Goal: Transaction & Acquisition: Purchase product/service

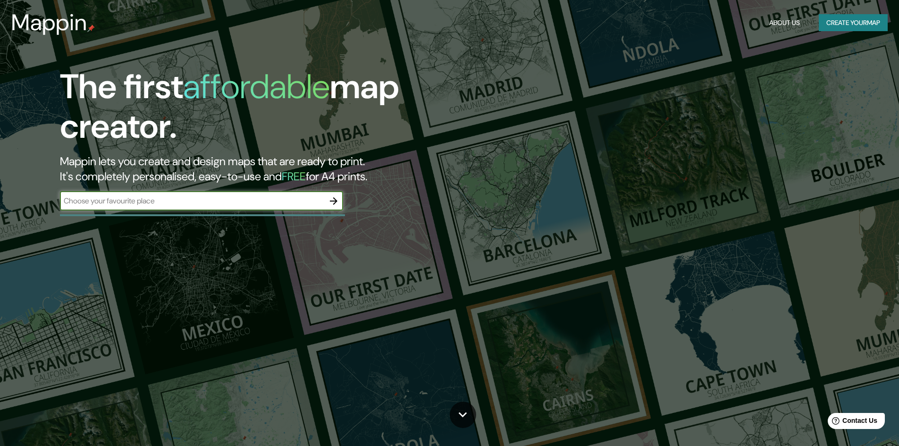
click at [254, 213] on div "The first affordable map creator. Mappin lets you create and design maps that a…" at bounding box center [285, 143] width 540 height 153
click at [250, 205] on input "text" at bounding box center [192, 200] width 264 height 11
type input "CENTRO DE [GEOGRAPHIC_DATA]"
click at [332, 203] on icon "button" at bounding box center [333, 200] width 11 height 11
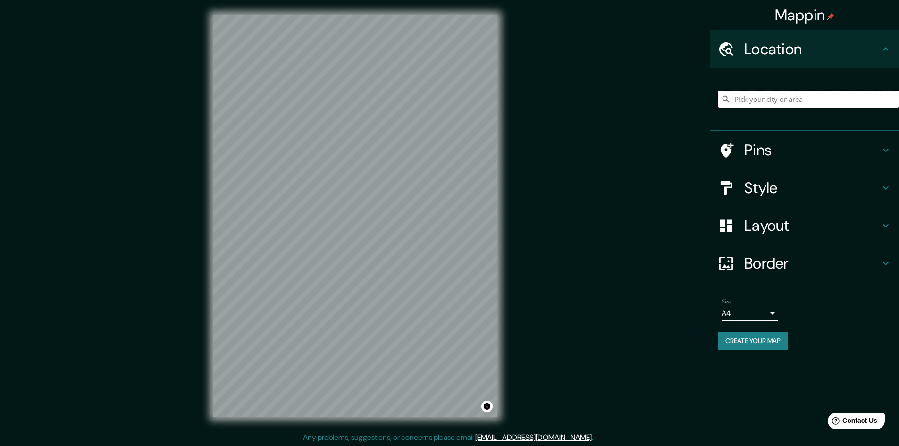
click at [768, 98] on input "Pick your city or area" at bounding box center [808, 99] width 181 height 17
click at [767, 47] on h4 "Location" at bounding box center [813, 49] width 136 height 19
click at [746, 97] on input "Pick your city or area" at bounding box center [808, 99] width 181 height 17
click at [839, 107] on input "Pick your city or area" at bounding box center [808, 99] width 181 height 17
paste input "[PERSON_NAME][STREET_ADDRESS]"
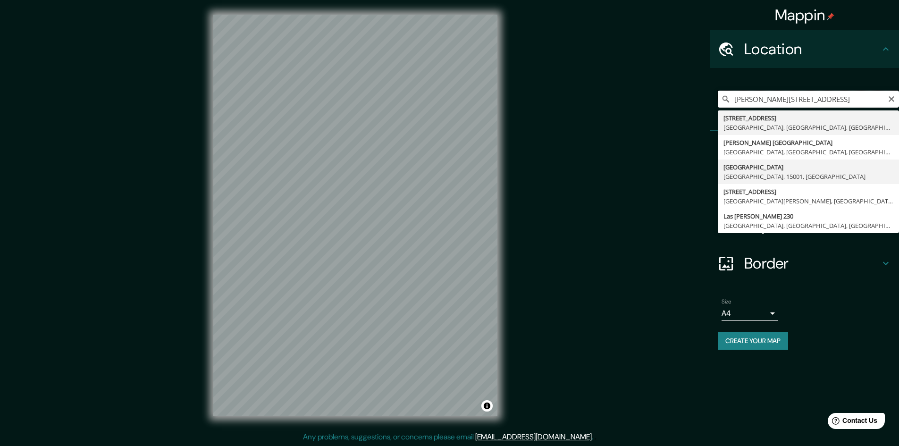
scroll to position [1, 0]
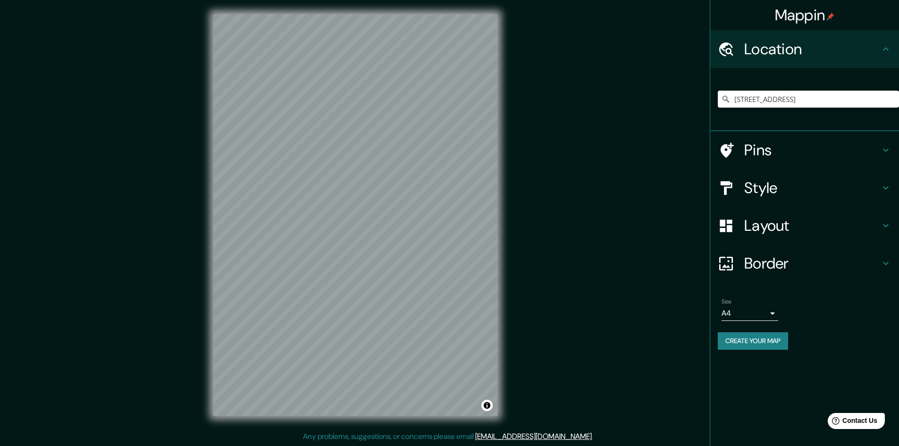
type input "[STREET_ADDRESS]"
click at [757, 163] on div "Pins" at bounding box center [805, 150] width 189 height 38
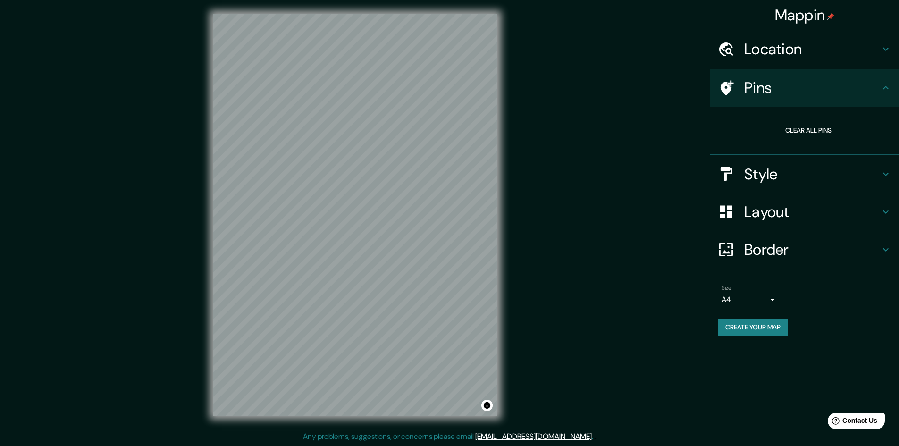
click at [787, 168] on h4 "Style" at bounding box center [813, 174] width 136 height 19
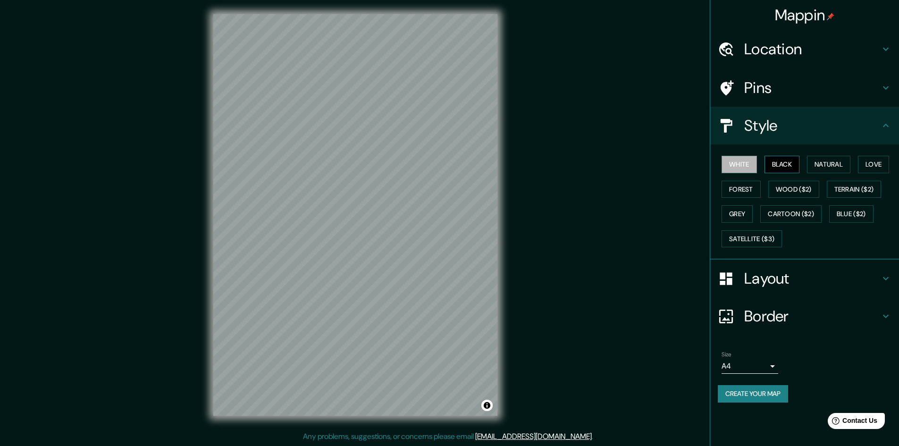
drag, startPoint x: 752, startPoint y: 170, endPoint x: 771, endPoint y: 164, distance: 19.7
click at [752, 170] on button "White" at bounding box center [739, 164] width 35 height 17
click at [772, 164] on button "Black" at bounding box center [782, 164] width 35 height 17
click at [755, 166] on button "White" at bounding box center [739, 164] width 35 height 17
click at [835, 164] on button "Natural" at bounding box center [828, 164] width 43 height 17
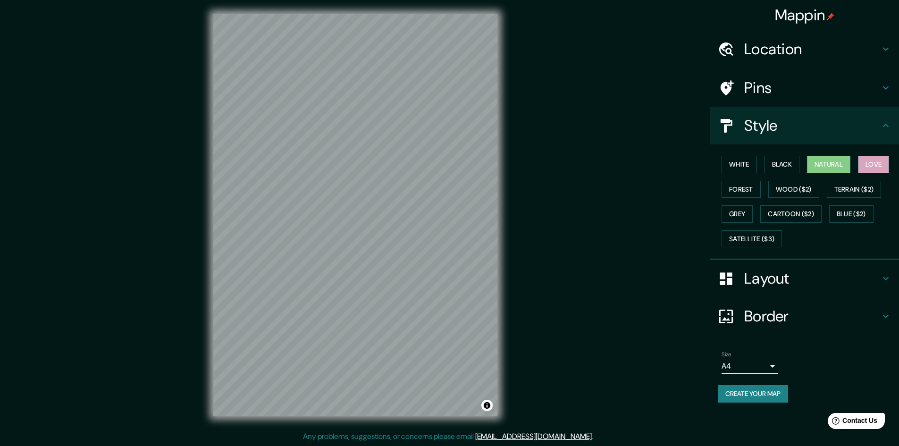
click at [875, 168] on button "Love" at bounding box center [873, 164] width 31 height 17
click at [746, 193] on button "Forest" at bounding box center [741, 189] width 39 height 17
click at [775, 189] on button "Wood ($2)" at bounding box center [794, 189] width 51 height 17
click at [859, 191] on button "Terrain ($2)" at bounding box center [854, 189] width 55 height 17
click at [740, 212] on button "Grey" at bounding box center [737, 213] width 31 height 17
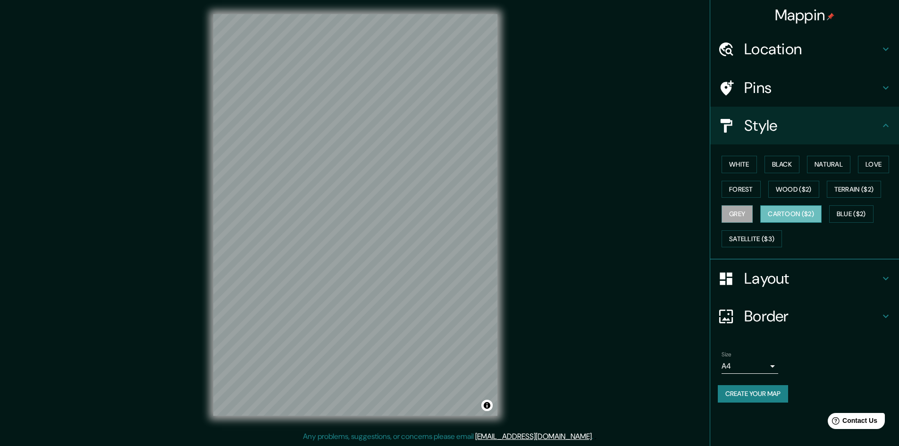
click at [793, 210] on button "Cartoon ($2)" at bounding box center [791, 213] width 61 height 17
click at [857, 219] on button "Blue ($2)" at bounding box center [852, 213] width 44 height 17
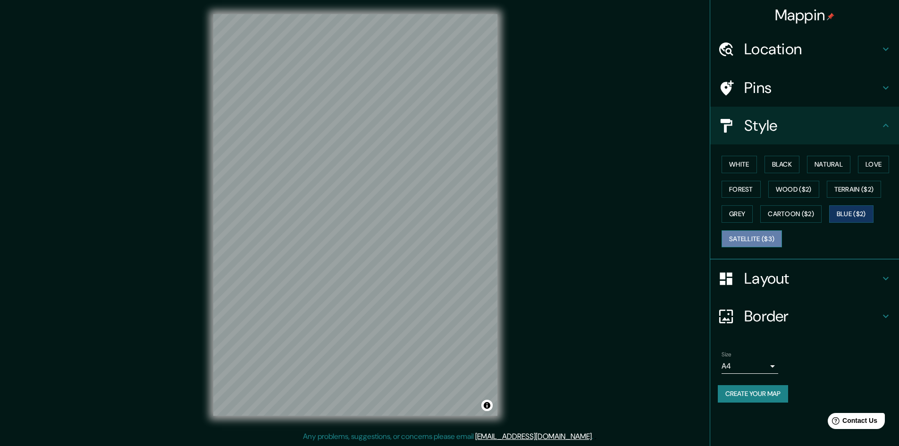
click at [772, 240] on button "Satellite ($3)" at bounding box center [752, 238] width 60 height 17
click at [786, 163] on button "Black" at bounding box center [782, 164] width 35 height 17
click at [768, 283] on h4 "Layout" at bounding box center [813, 278] width 136 height 19
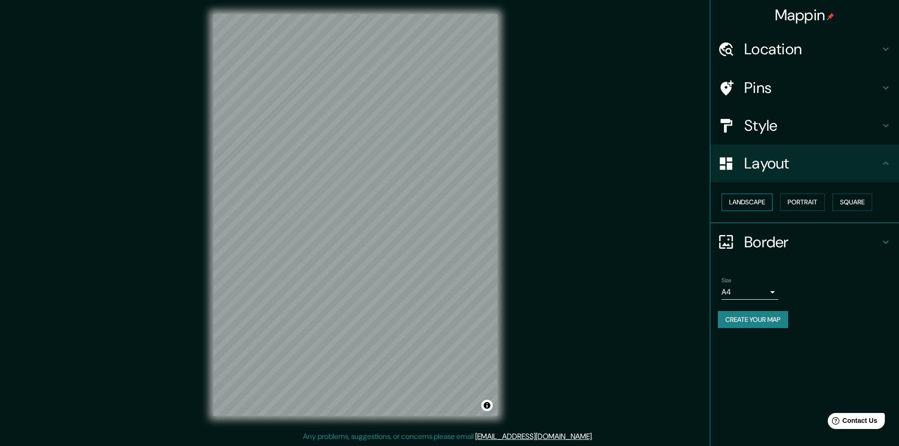
click at [749, 198] on button "Landscape" at bounding box center [747, 202] width 51 height 17
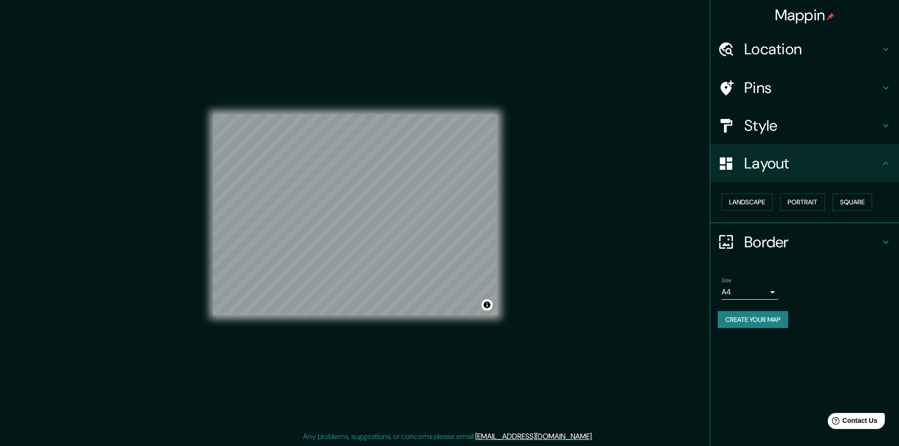
drag, startPoint x: 763, startPoint y: 203, endPoint x: 777, endPoint y: 203, distance: 14.6
click at [762, 203] on button "Landscape" at bounding box center [747, 202] width 51 height 17
click at [795, 203] on button "Portrait" at bounding box center [802, 202] width 45 height 17
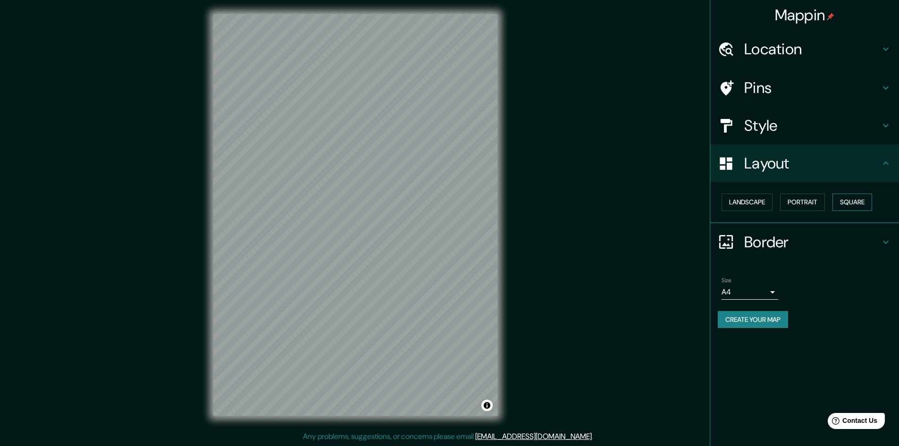
click at [863, 199] on button "Square" at bounding box center [853, 202] width 40 height 17
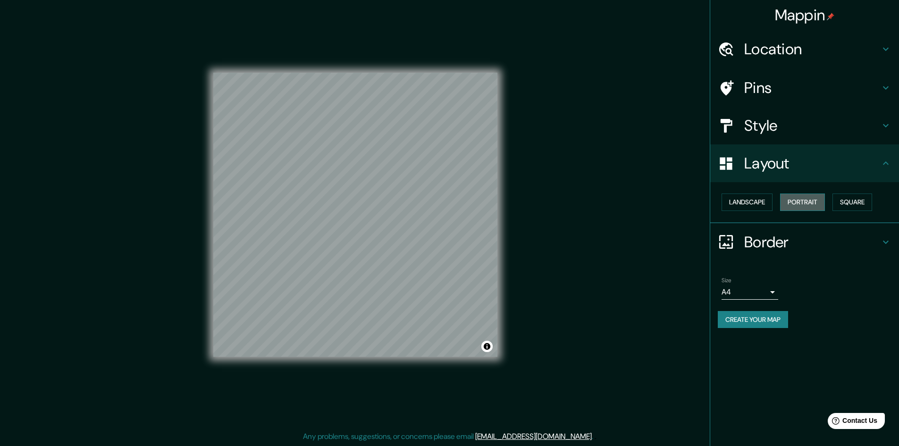
click at [792, 203] on button "Portrait" at bounding box center [802, 202] width 45 height 17
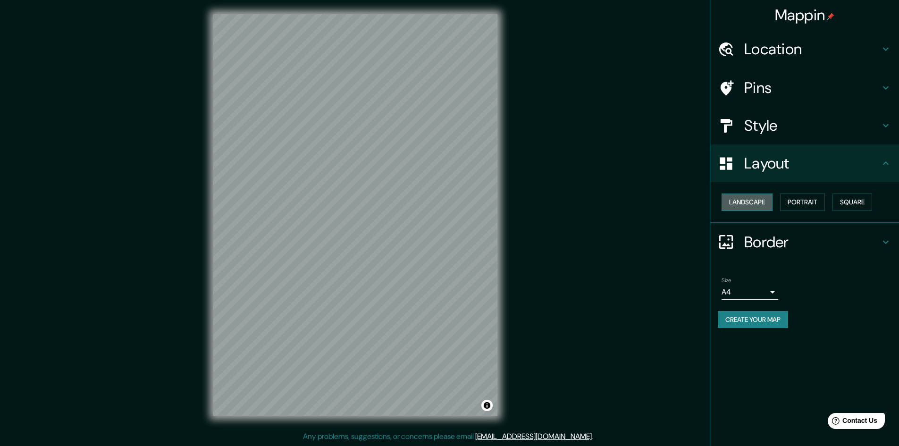
click at [759, 201] on button "Landscape" at bounding box center [747, 202] width 51 height 17
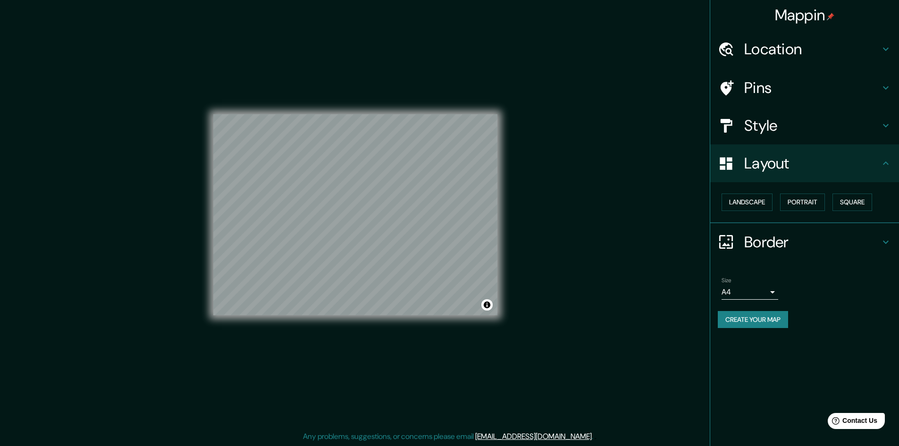
click at [769, 240] on h4 "Border" at bounding box center [813, 242] width 136 height 19
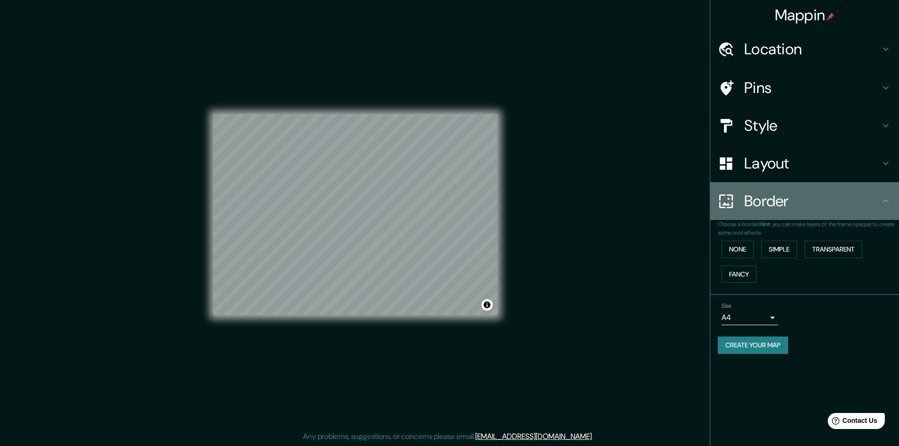
click at [756, 213] on div "Border" at bounding box center [805, 201] width 189 height 38
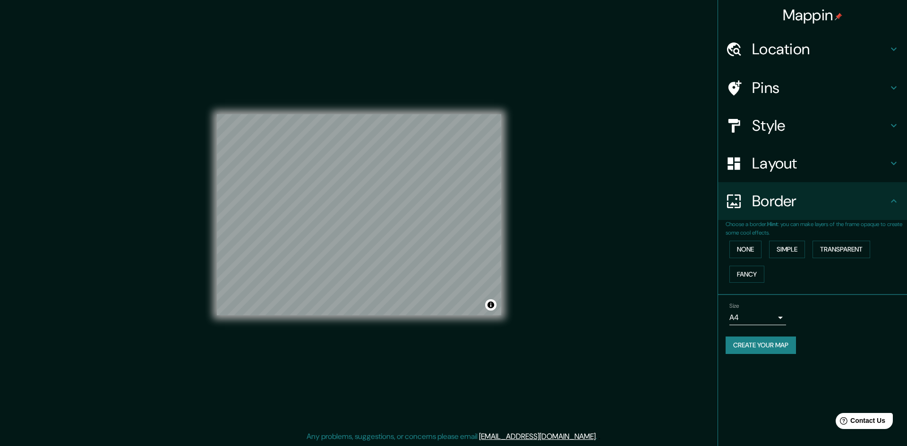
click at [744, 316] on body "Mappin Location [STREET_ADDRESS], [GEOGRAPHIC_DATA] [GEOGRAPHIC_DATA] [GEOGRAPH…" at bounding box center [453, 222] width 907 height 446
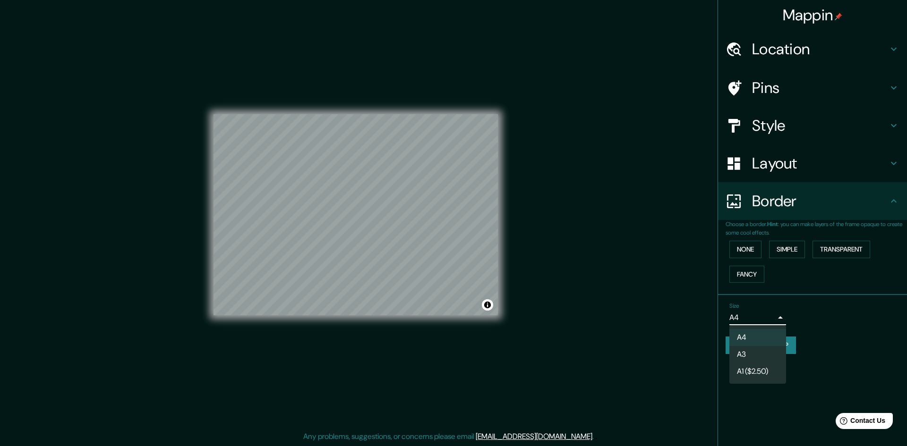
click at [742, 355] on li "A3" at bounding box center [757, 354] width 57 height 17
type input "a4"
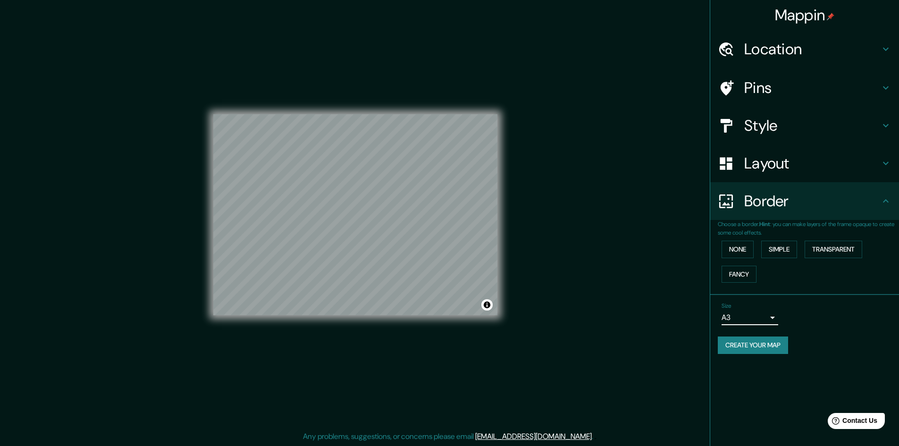
click at [550, 347] on div "Mappin Location [STREET_ADDRESS], [GEOGRAPHIC_DATA] [GEOGRAPHIC_DATA] [GEOGRAPH…" at bounding box center [449, 222] width 899 height 447
click at [773, 161] on h4 "Layout" at bounding box center [813, 163] width 136 height 19
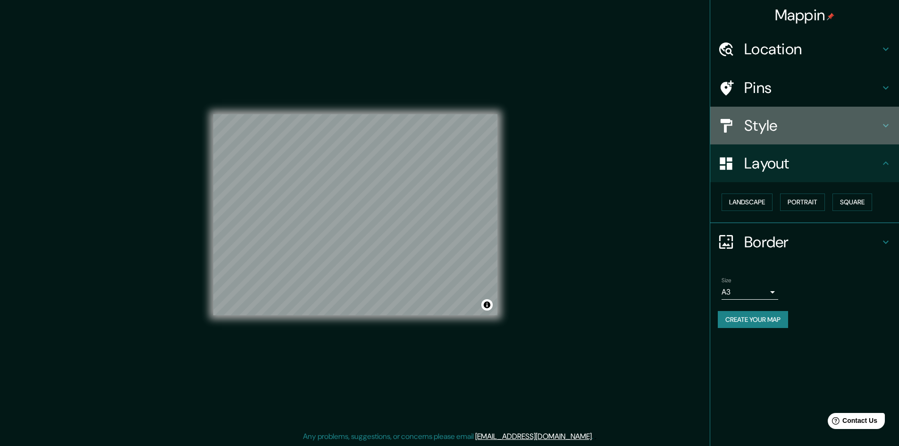
click at [761, 125] on h4 "Style" at bounding box center [813, 125] width 136 height 19
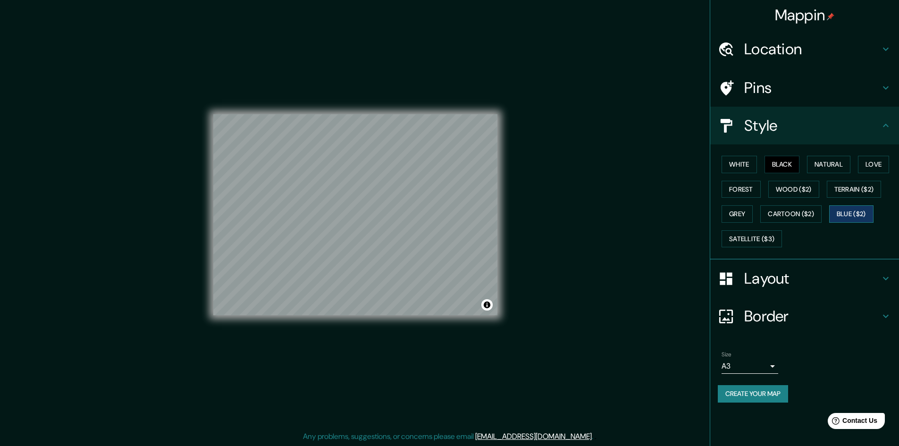
click at [843, 216] on button "Blue ($2)" at bounding box center [852, 213] width 44 height 17
click at [740, 239] on button "Satellite ($3)" at bounding box center [752, 238] width 60 height 17
click at [782, 166] on button "Black" at bounding box center [782, 164] width 35 height 17
click at [738, 163] on button "White" at bounding box center [739, 164] width 35 height 17
click at [822, 168] on button "Natural" at bounding box center [828, 164] width 43 height 17
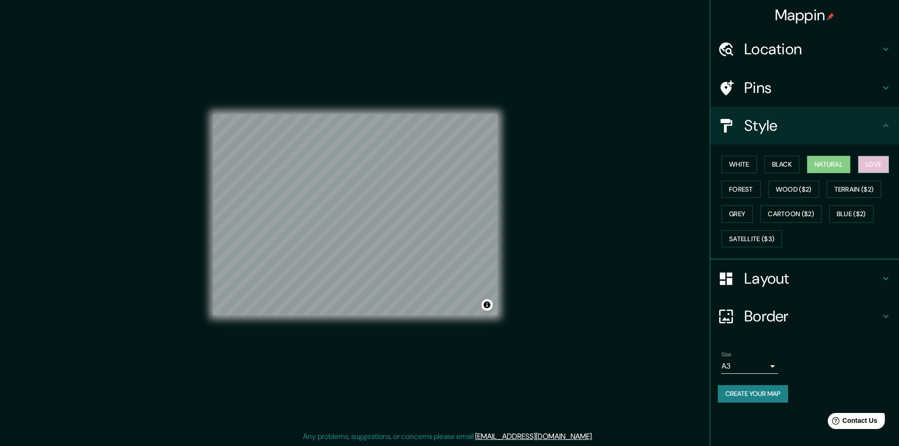
click at [878, 171] on button "Love" at bounding box center [873, 164] width 31 height 17
click at [844, 164] on button "Natural" at bounding box center [828, 164] width 43 height 17
click at [784, 160] on button "Black" at bounding box center [782, 164] width 35 height 17
click at [814, 168] on button "Natural" at bounding box center [828, 164] width 43 height 17
click at [794, 165] on button "Black" at bounding box center [782, 164] width 35 height 17
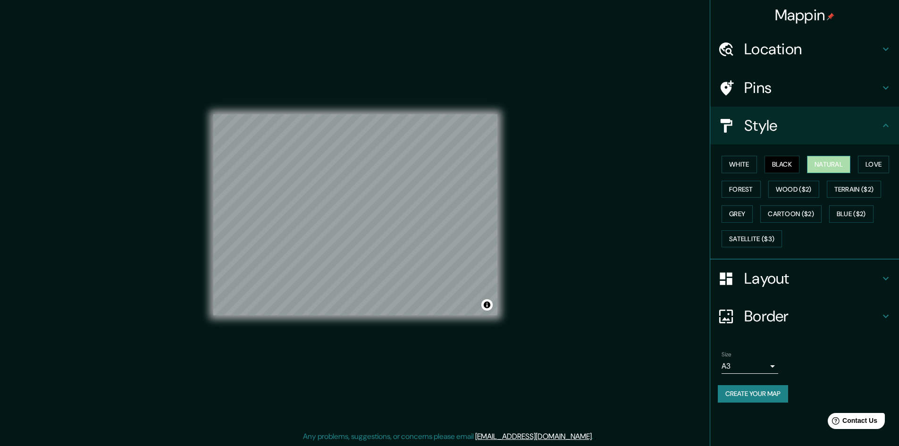
click at [822, 168] on button "Natural" at bounding box center [828, 164] width 43 height 17
click at [792, 170] on button "Black" at bounding box center [782, 164] width 35 height 17
click at [757, 234] on button "Satellite ($3)" at bounding box center [752, 238] width 60 height 17
drag, startPoint x: 435, startPoint y: 261, endPoint x: 408, endPoint y: 248, distance: 29.2
click at [415, 250] on div at bounding box center [419, 254] width 8 height 8
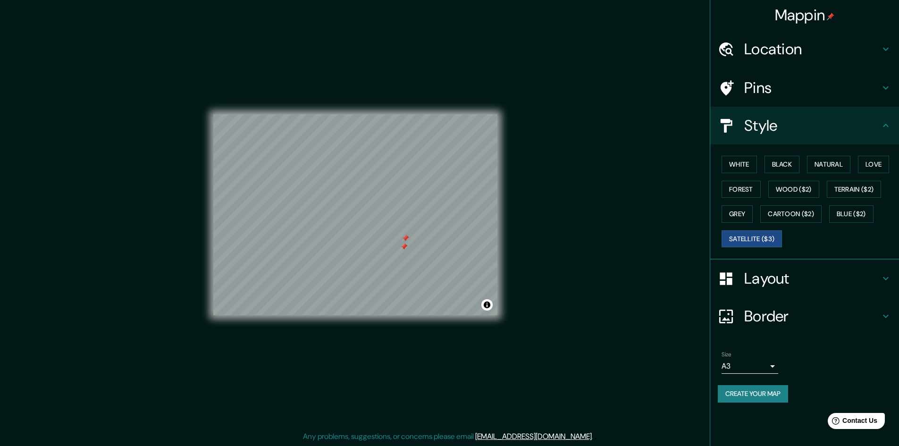
click at [404, 246] on div at bounding box center [404, 247] width 8 height 8
click at [385, 244] on div at bounding box center [385, 243] width 8 height 8
drag, startPoint x: 360, startPoint y: 215, endPoint x: 381, endPoint y: 230, distance: 26.1
click at [379, 230] on div at bounding box center [376, 228] width 8 height 8
click at [390, 236] on div at bounding box center [389, 236] width 8 height 8
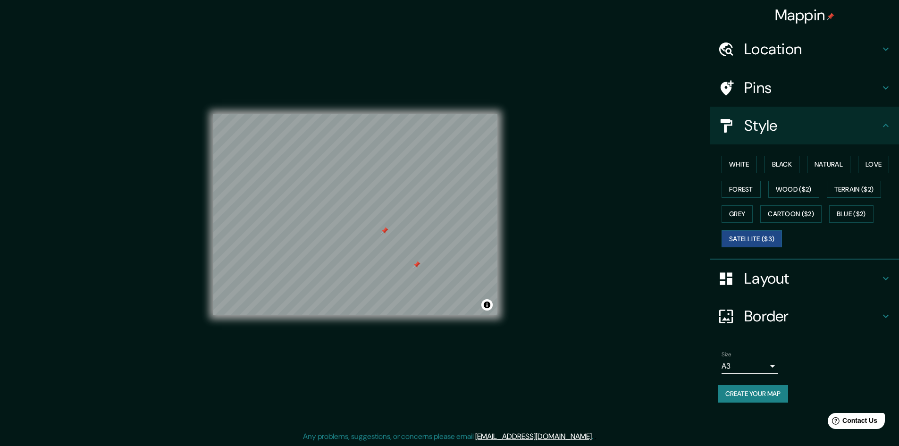
click at [414, 114] on div at bounding box center [355, 114] width 284 height 0
click at [424, 267] on div at bounding box center [426, 265] width 8 height 8
click at [417, 266] on div at bounding box center [418, 267] width 8 height 8
click at [793, 164] on button "Black" at bounding box center [782, 164] width 35 height 17
drag, startPoint x: 759, startPoint y: 376, endPoint x: 759, endPoint y: 369, distance: 7.1
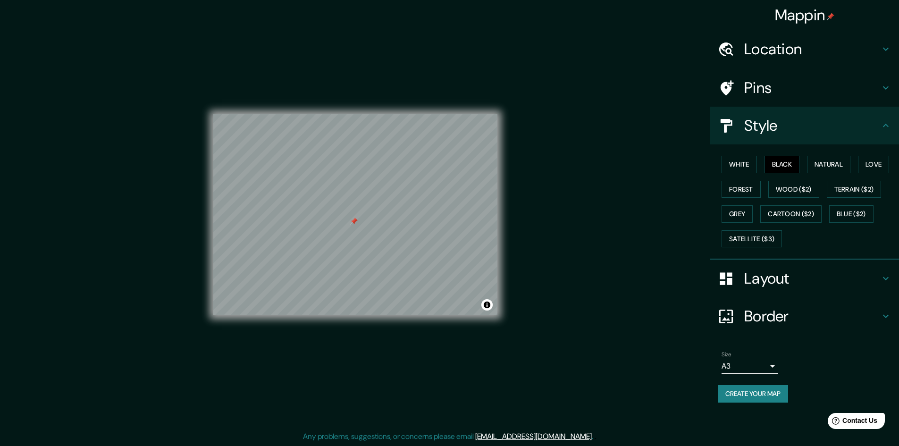
click at [759, 375] on div "Size A3 a4" at bounding box center [805, 363] width 174 height 30
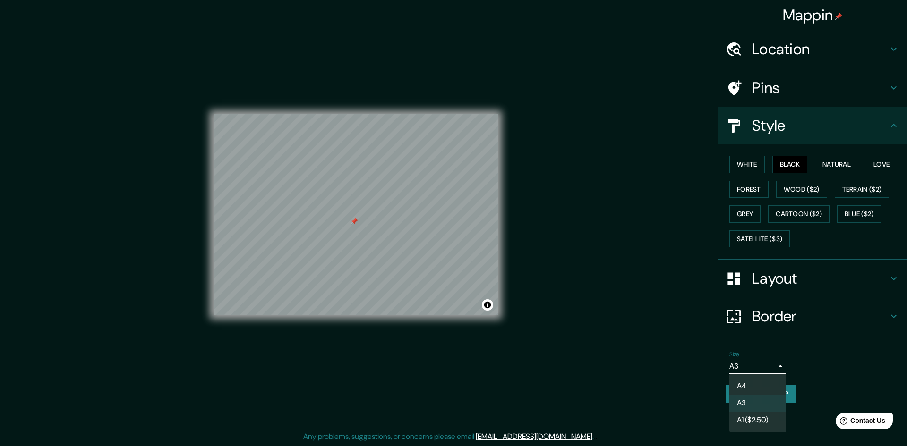
click at [759, 369] on body "Mappin Location [STREET_ADDRESS], [GEOGRAPHIC_DATA] [GEOGRAPHIC_DATA] [GEOGRAPH…" at bounding box center [453, 222] width 907 height 446
click at [742, 345] on div at bounding box center [453, 223] width 907 height 446
click at [747, 366] on body "Mappin Location [STREET_ADDRESS], [GEOGRAPHIC_DATA] [GEOGRAPHIC_DATA] [GEOGRAPH…" at bounding box center [453, 222] width 907 height 446
click at [748, 389] on li "A4" at bounding box center [757, 386] width 57 height 17
type input "single"
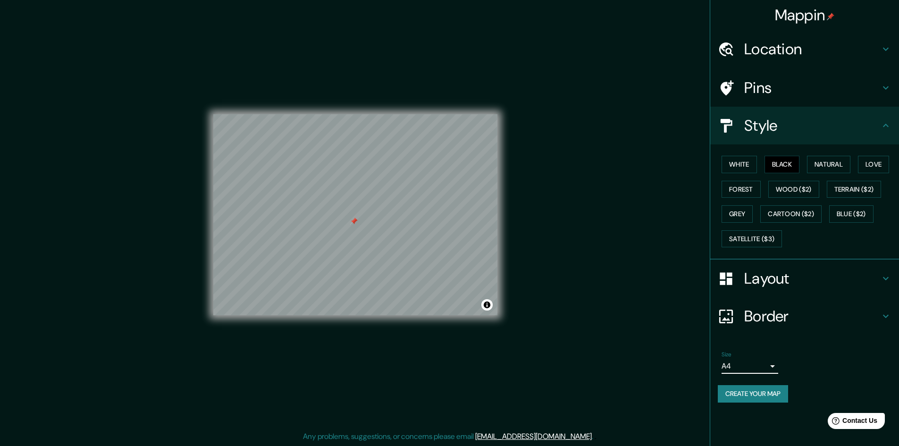
click at [768, 390] on button "Create your map" at bounding box center [753, 393] width 70 height 17
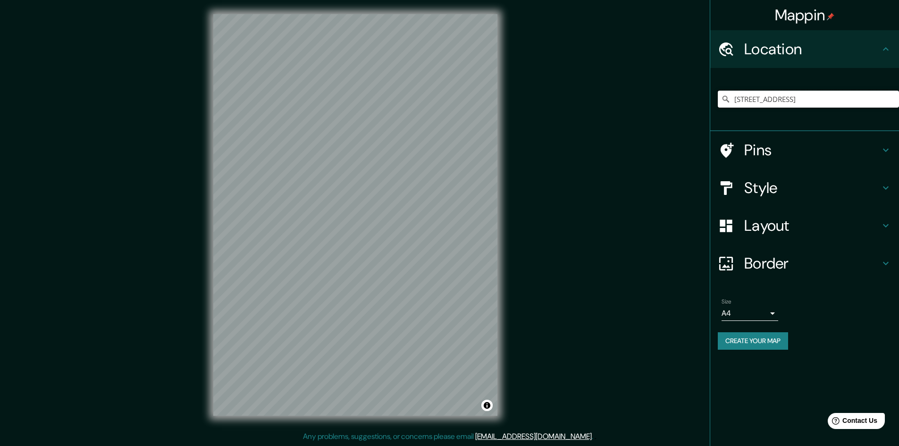
click at [757, 101] on input "[STREET_ADDRESS]" at bounding box center [808, 99] width 181 height 17
paste input "[PERSON_NAME][STREET_ADDRESS]"
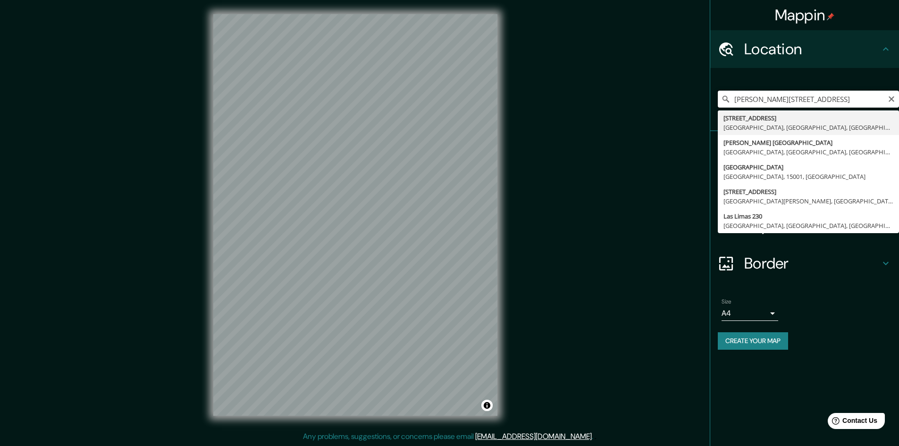
type input "[STREET_ADDRESS]"
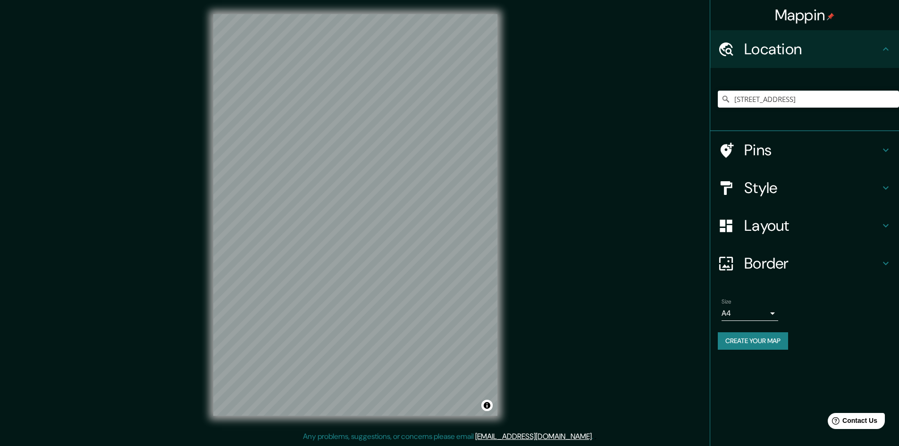
click at [804, 187] on h4 "Style" at bounding box center [813, 187] width 136 height 19
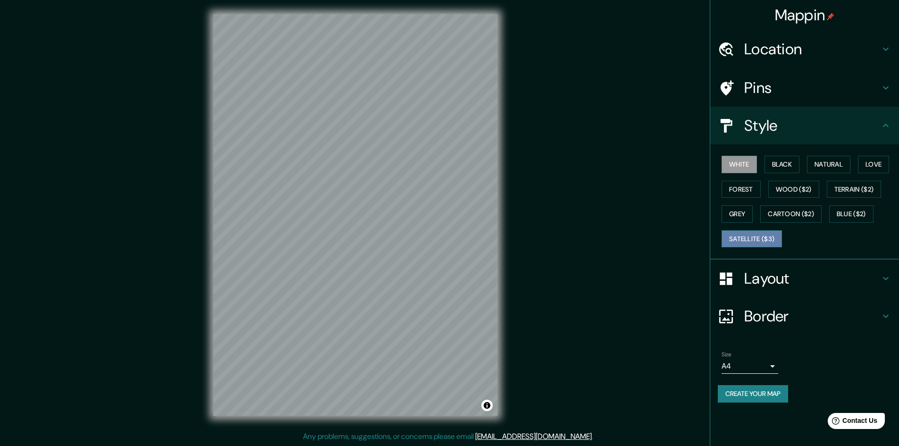
click at [746, 239] on button "Satellite ($3)" at bounding box center [752, 238] width 60 height 17
click at [773, 286] on h4 "Layout" at bounding box center [813, 278] width 136 height 19
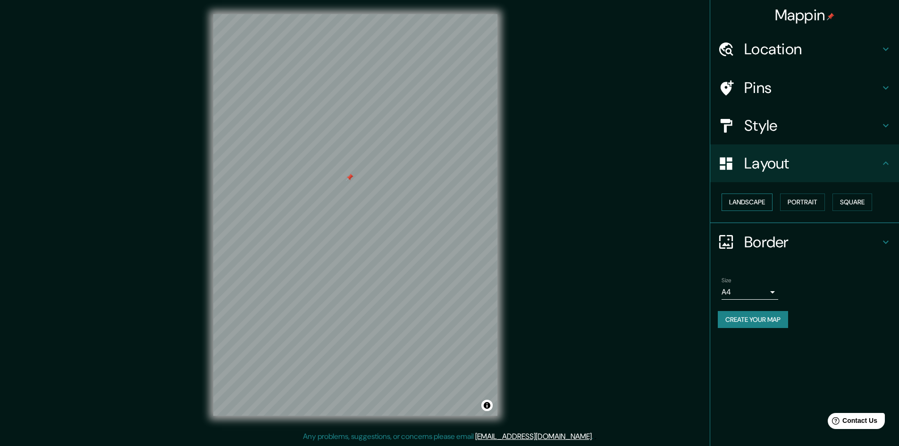
click at [750, 200] on button "Landscape" at bounding box center [747, 202] width 51 height 17
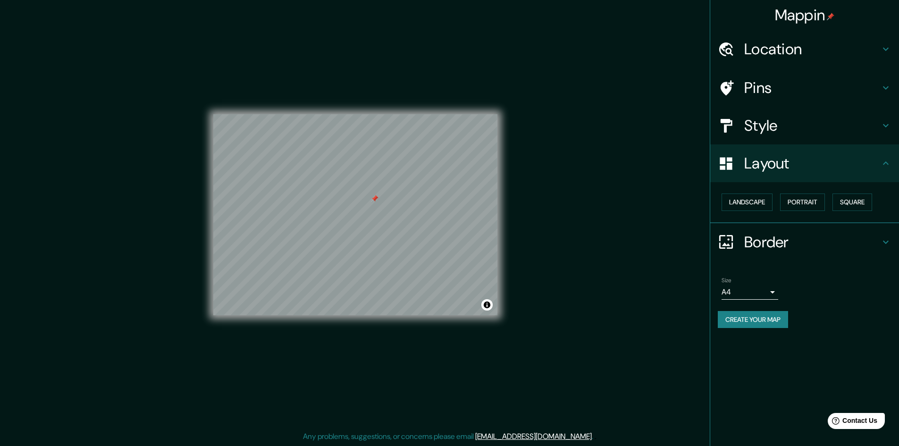
click at [764, 131] on h4 "Style" at bounding box center [813, 125] width 136 height 19
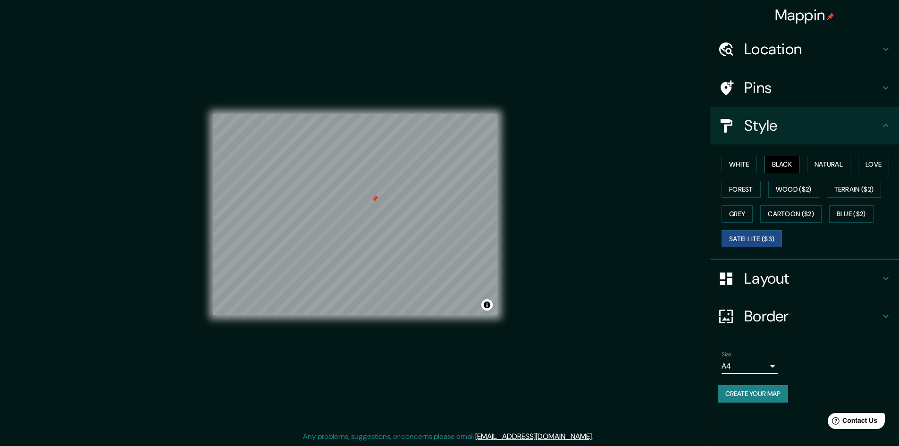
click at [784, 161] on button "Black" at bounding box center [782, 164] width 35 height 17
click at [830, 163] on button "Natural" at bounding box center [828, 164] width 43 height 17
click at [799, 165] on button "Black" at bounding box center [782, 164] width 35 height 17
click at [832, 158] on button "Natural" at bounding box center [828, 164] width 43 height 17
click at [736, 161] on button "White" at bounding box center [739, 164] width 35 height 17
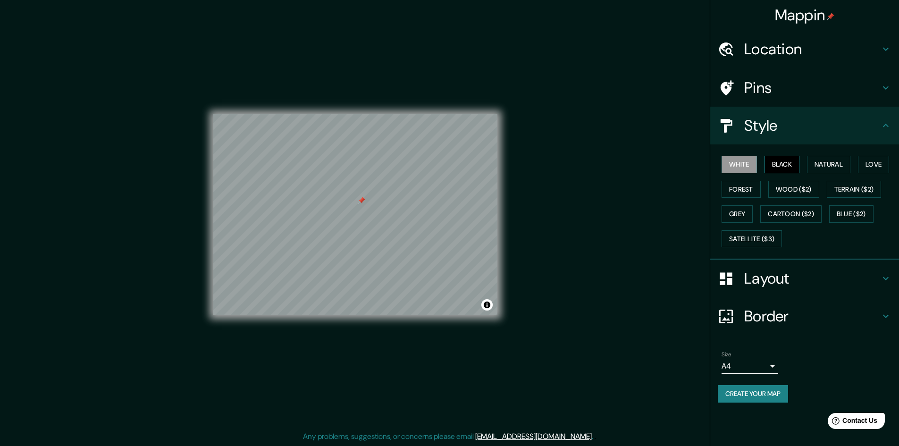
click at [778, 161] on button "Black" at bounding box center [782, 164] width 35 height 17
click at [776, 394] on button "Create your map" at bounding box center [753, 393] width 70 height 17
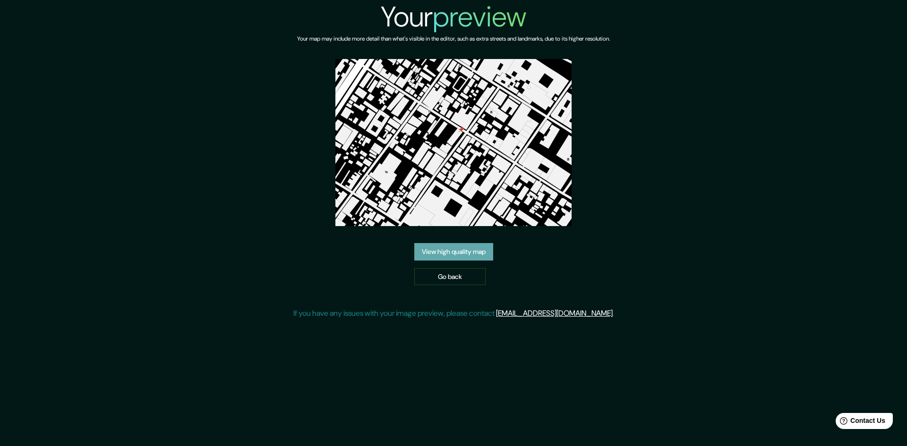
click at [439, 253] on link "View high quality map" at bounding box center [453, 251] width 79 height 17
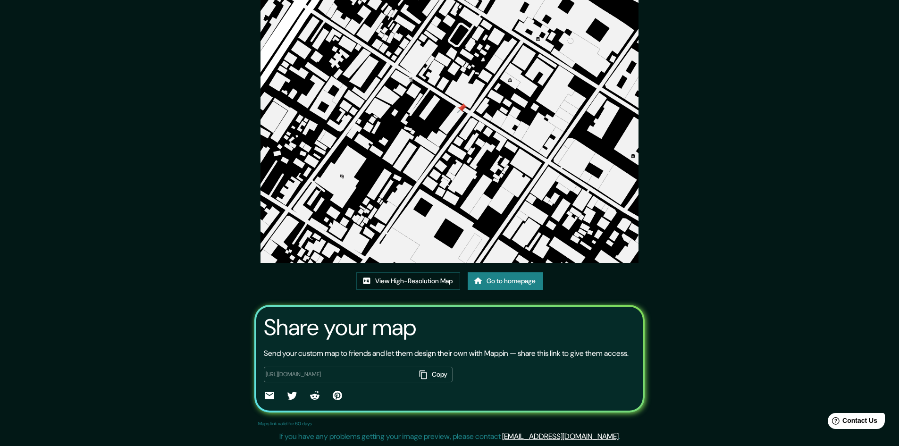
scroll to position [58, 0]
